Goal: Information Seeking & Learning: Learn about a topic

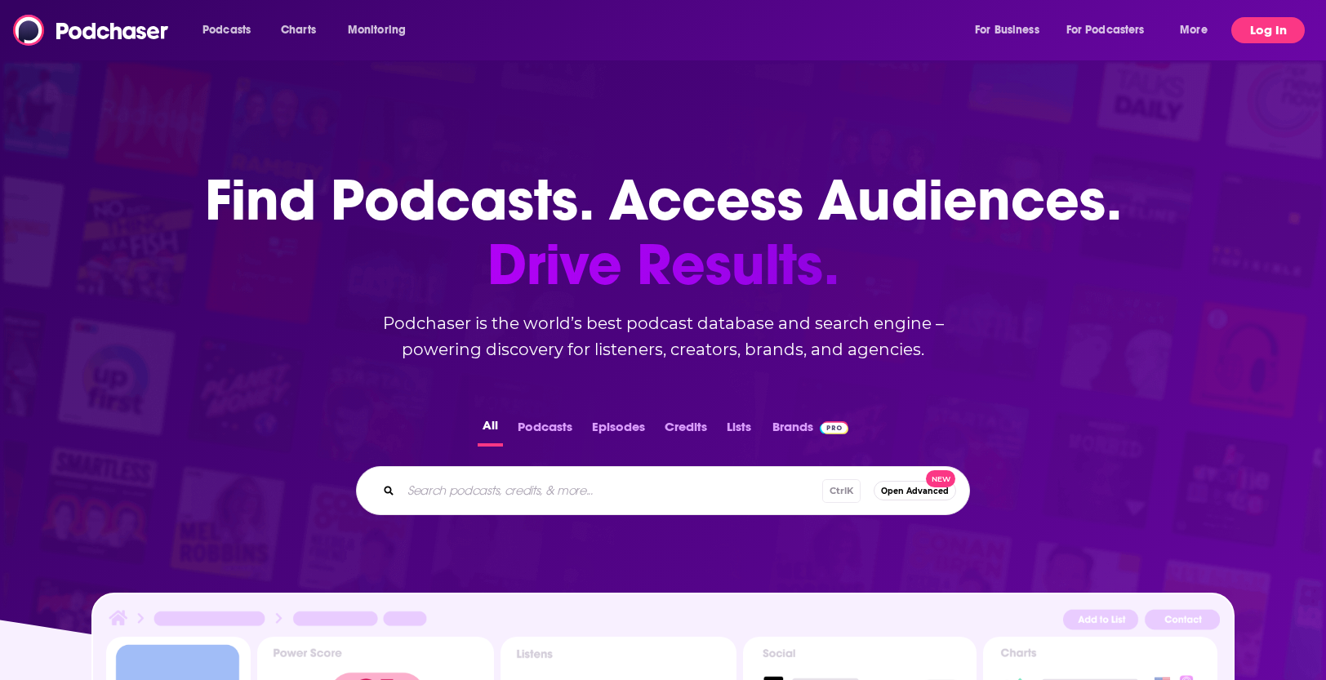
click at [1277, 41] on button "Log In" at bounding box center [1267, 30] width 73 height 26
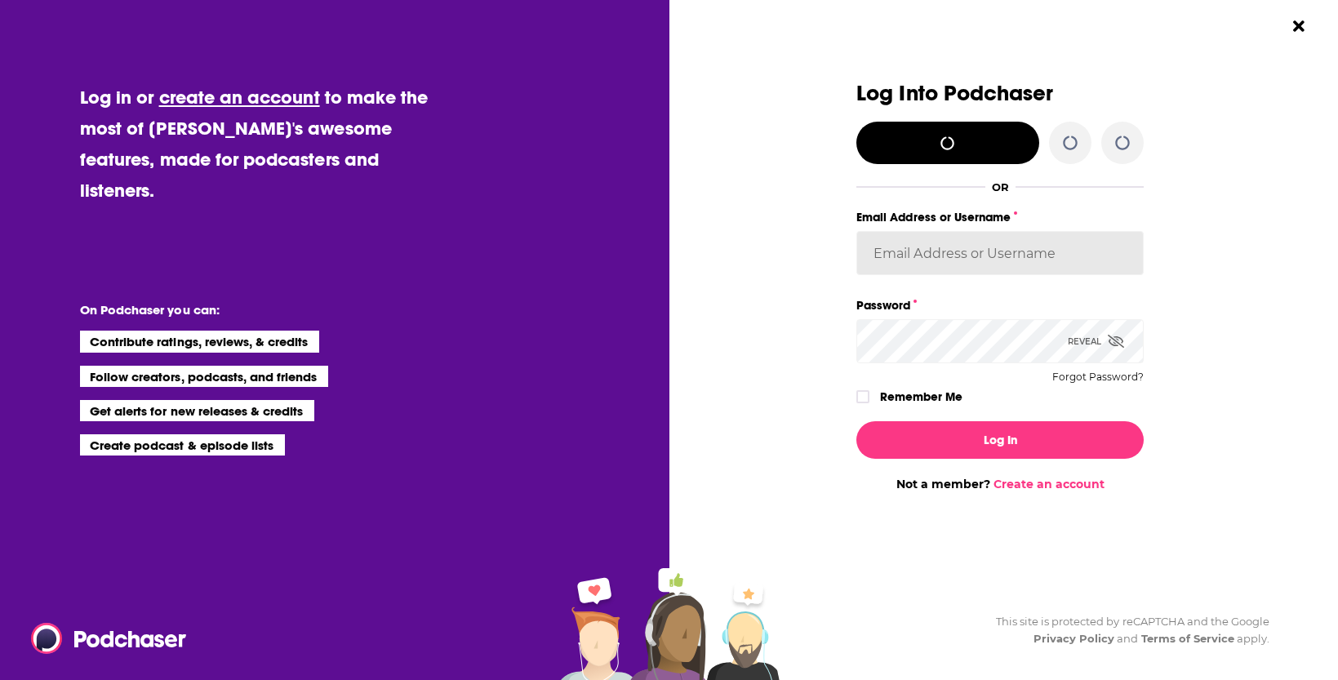
type input "[PERSON_NAME][EMAIL_ADDRESS][PERSON_NAME][DOMAIN_NAME]"
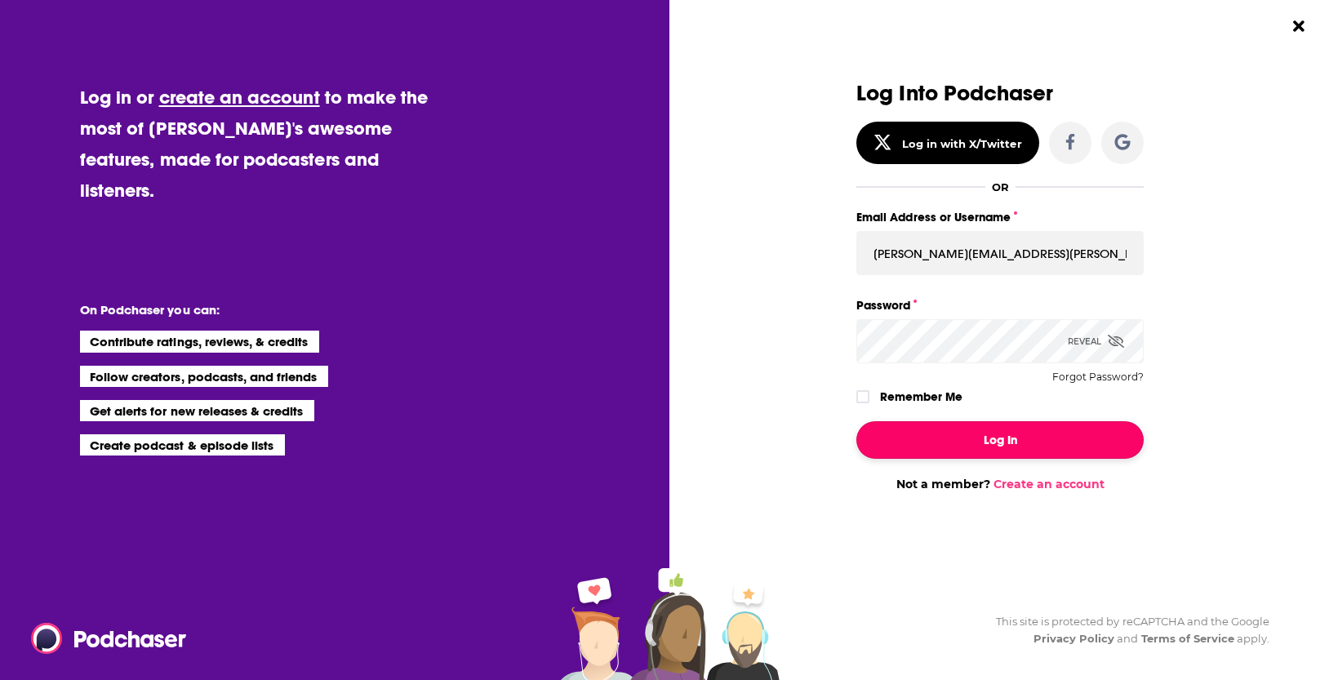
click at [1027, 447] on button "Log In" at bounding box center [1000, 440] width 287 height 38
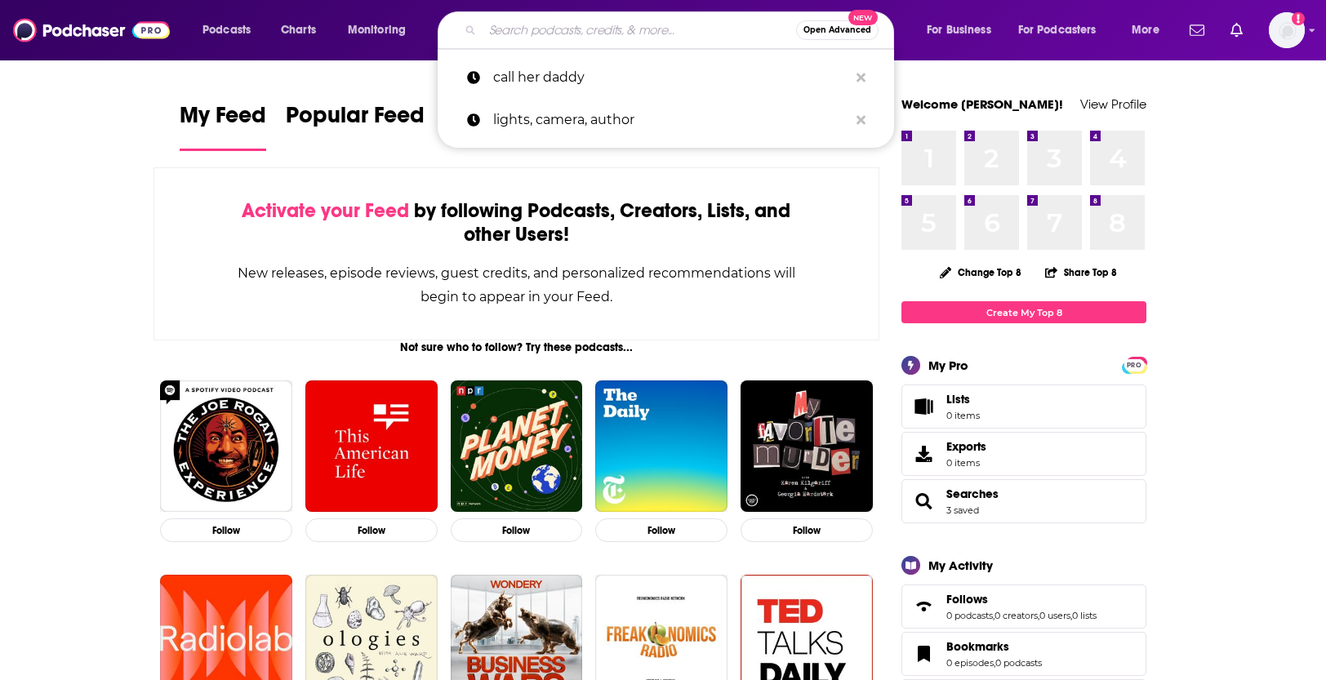
click at [536, 40] on input "Search podcasts, credits, & more..." at bounding box center [640, 30] width 314 height 26
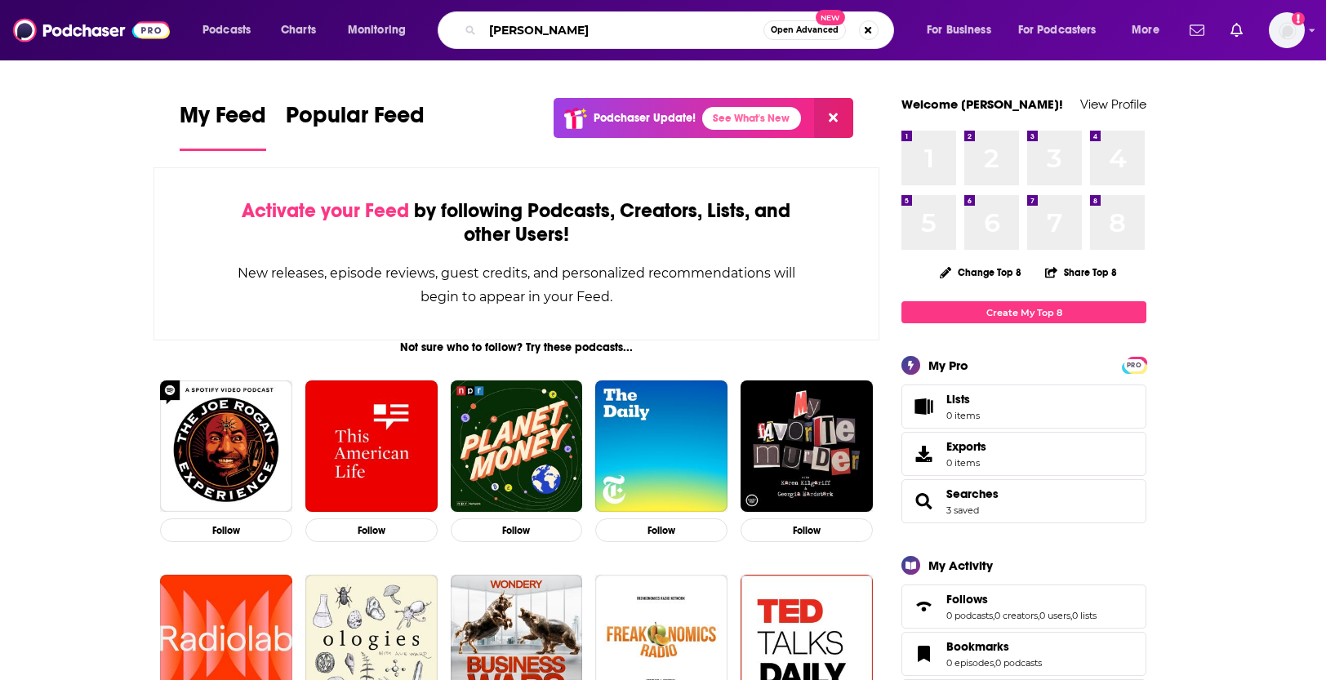
type input "[PERSON_NAME]"
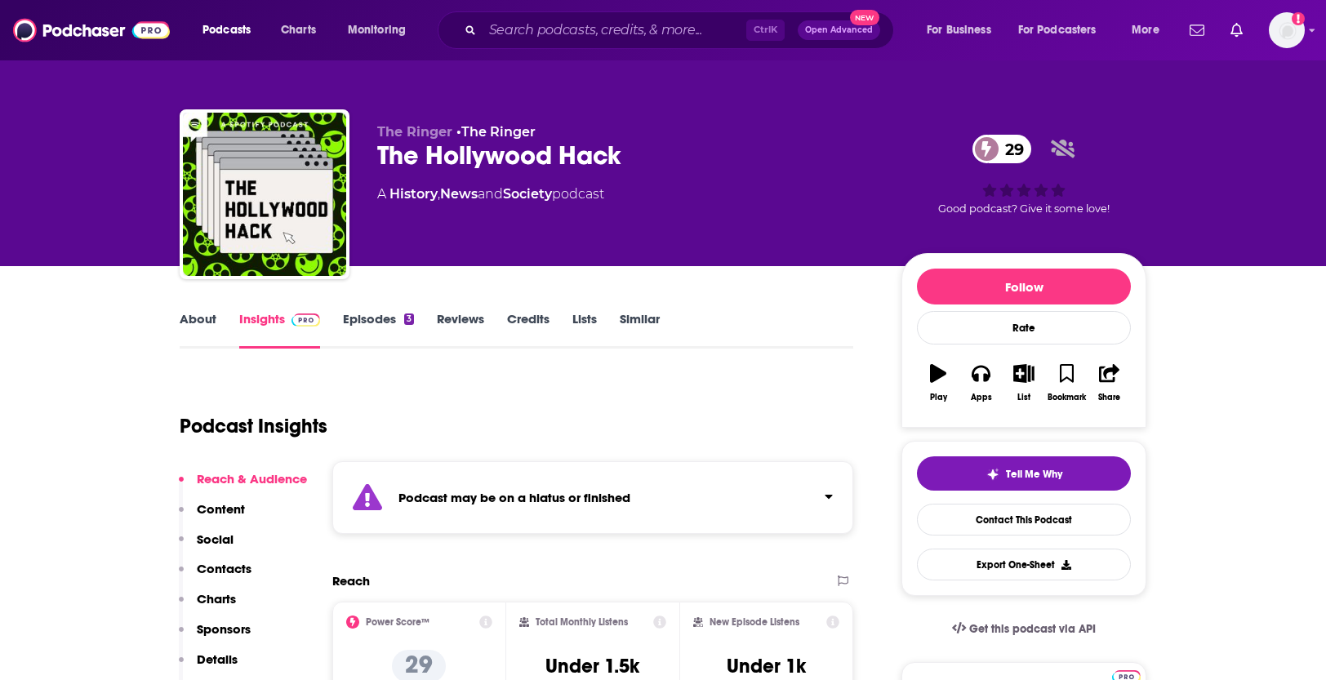
click at [198, 326] on link "About" at bounding box center [198, 330] width 37 height 38
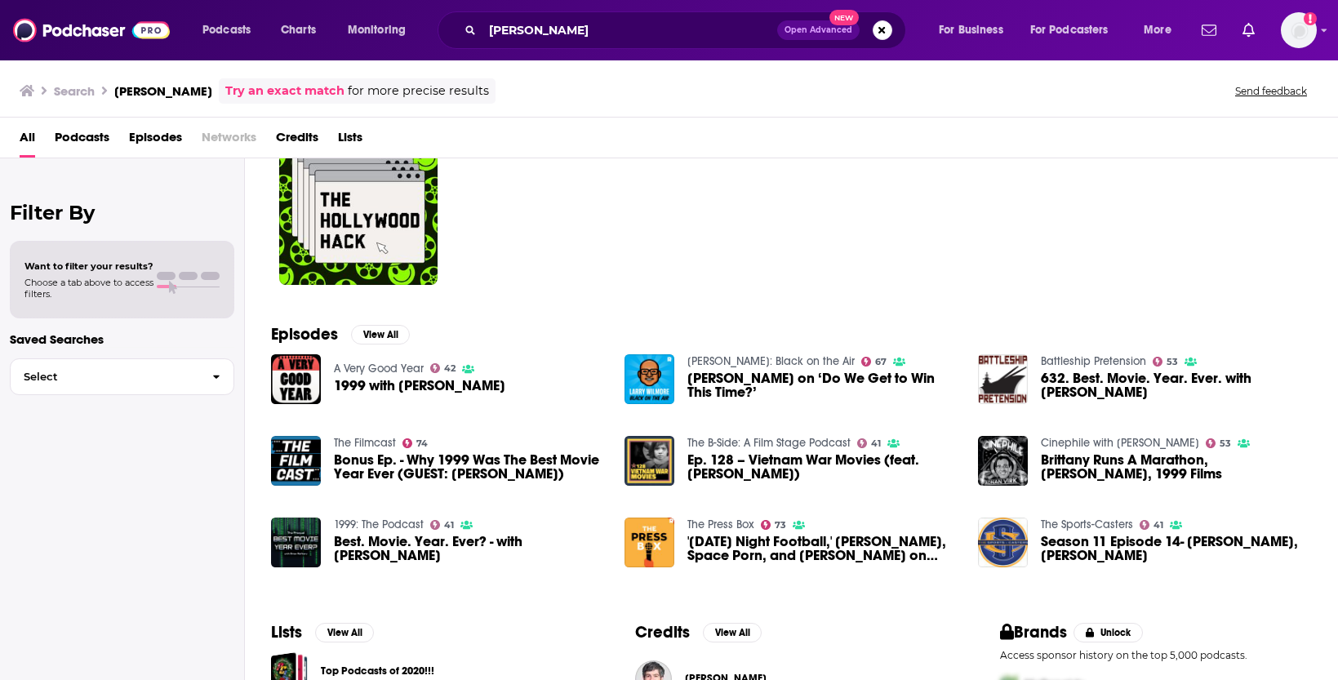
scroll to position [196, 0]
